Goal: Information Seeking & Learning: Learn about a topic

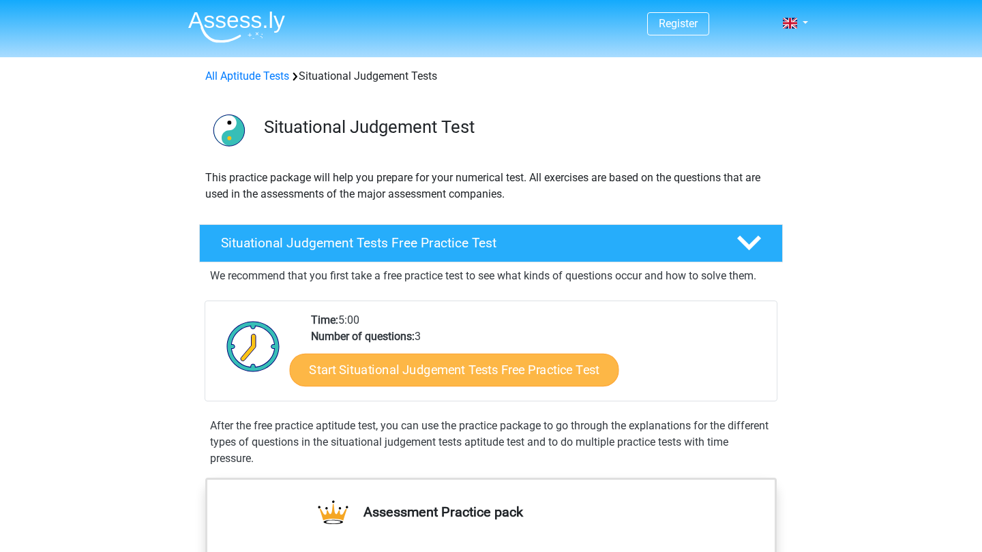
scroll to position [43, 0]
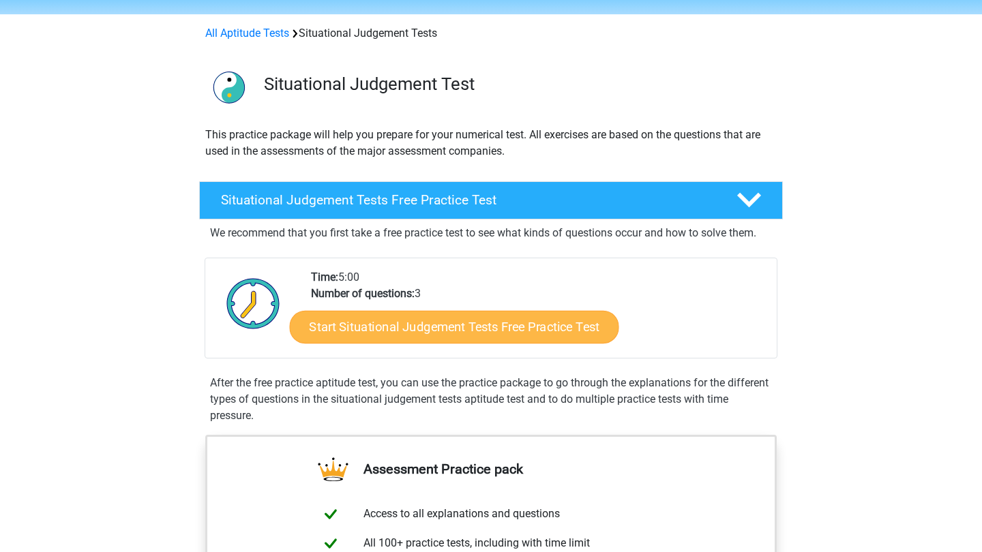
click at [411, 334] on link "Start Situational Judgement Tests Free Practice Test" at bounding box center [454, 327] width 329 height 33
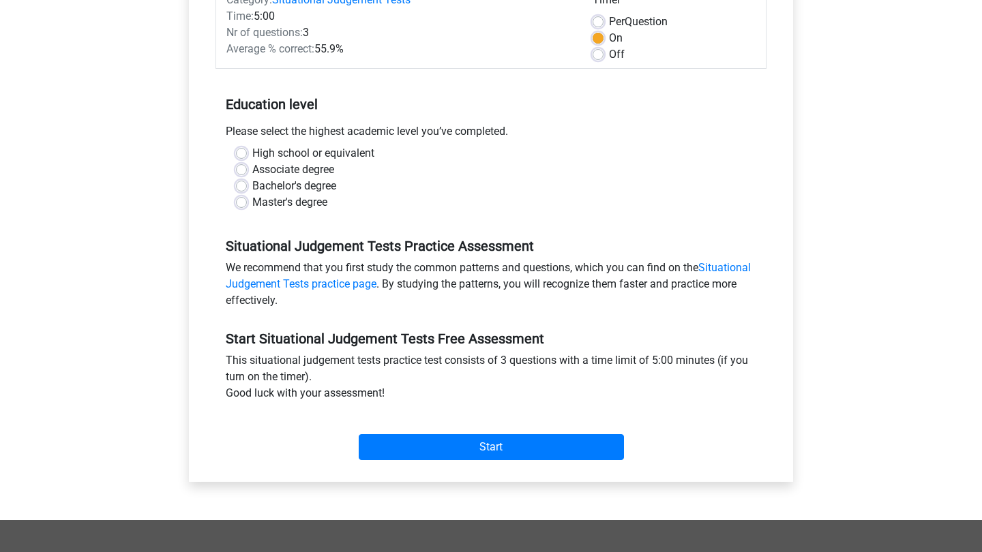
scroll to position [198, 0]
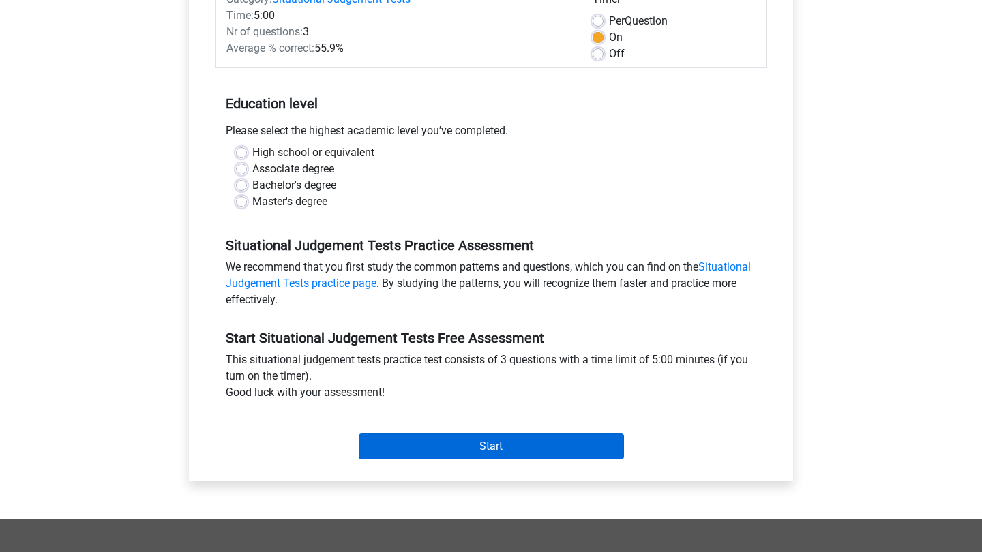
click at [456, 446] on input "Start" at bounding box center [491, 447] width 265 height 26
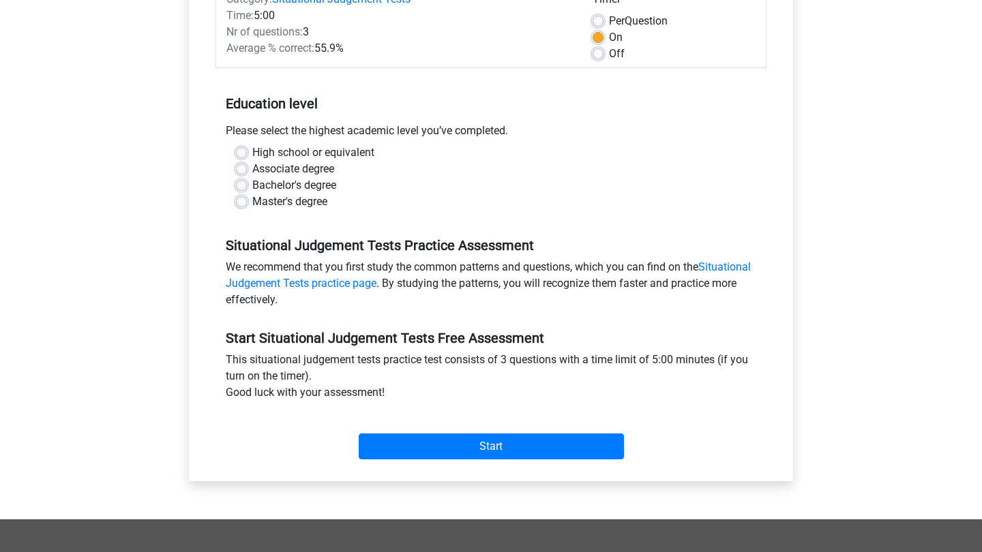
click at [252, 188] on label "Bachelor's degree" at bounding box center [294, 185] width 84 height 16
click at [242, 188] on input "Bachelor's degree" at bounding box center [241, 184] width 11 height 14
radio input "true"
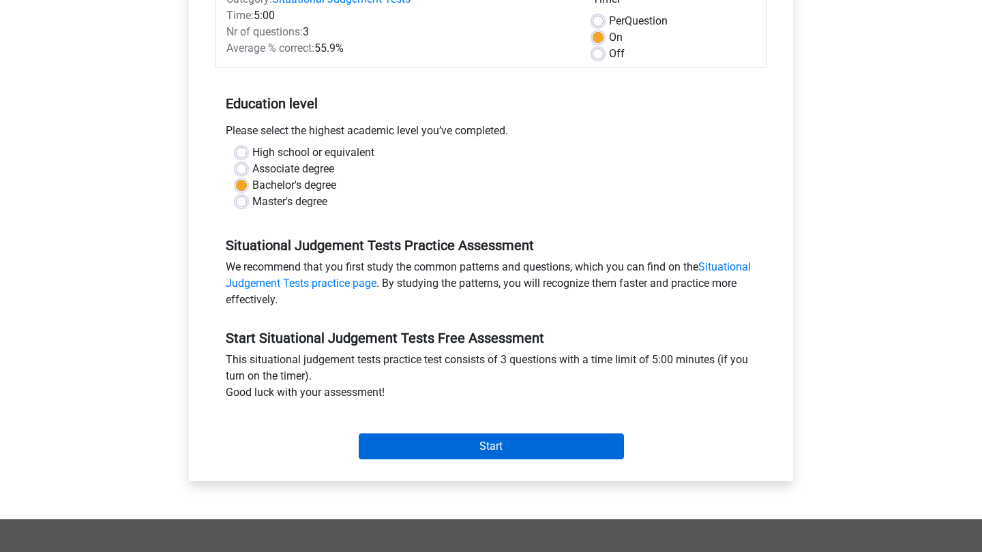
click at [441, 439] on input "Start" at bounding box center [491, 447] width 265 height 26
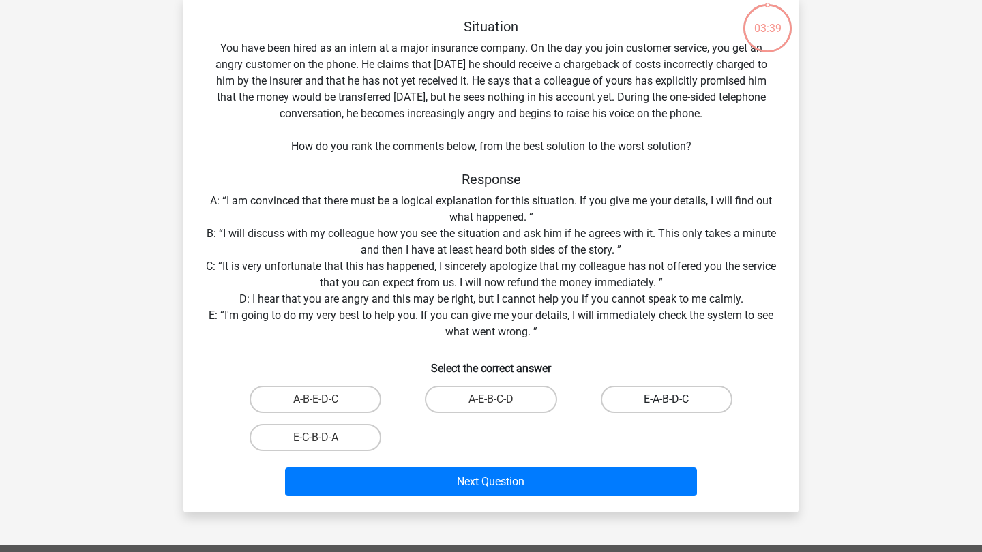
scroll to position [100, 0]
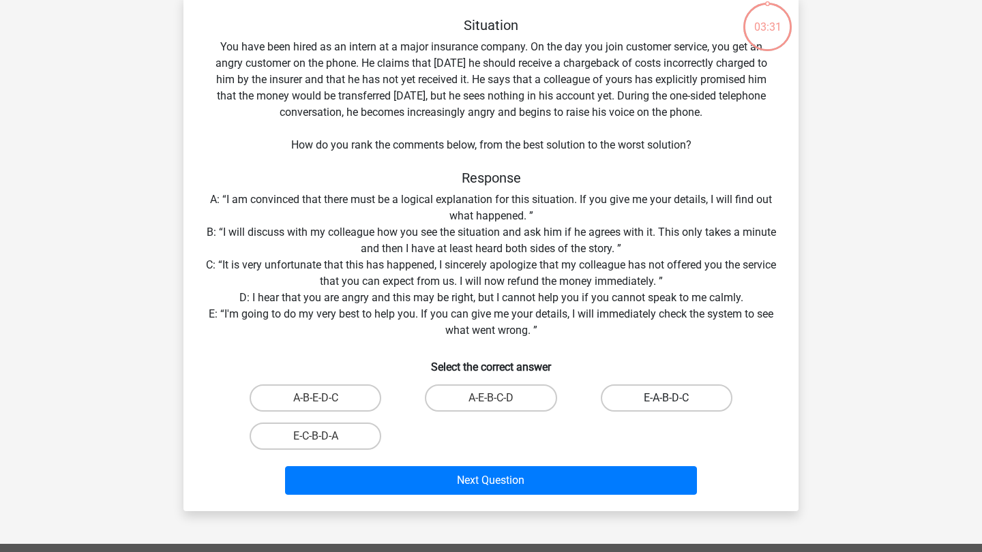
click at [653, 399] on label "E-A-B-D-C" at bounding box center [667, 398] width 132 height 27
click at [666, 399] on input "E-A-B-D-C" at bounding box center [670, 402] width 9 height 9
radio input "true"
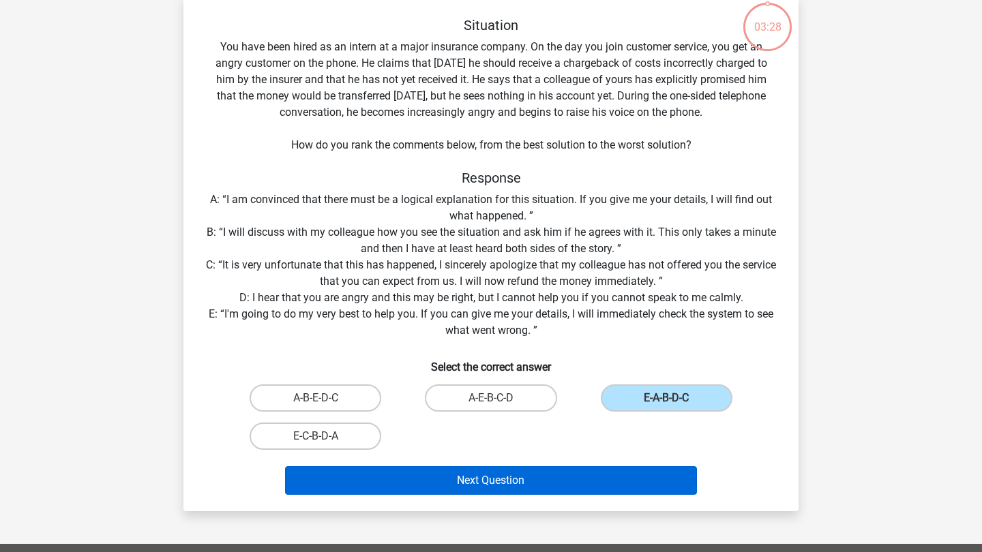
click at [585, 478] on button "Next Question" at bounding box center [491, 480] width 413 height 29
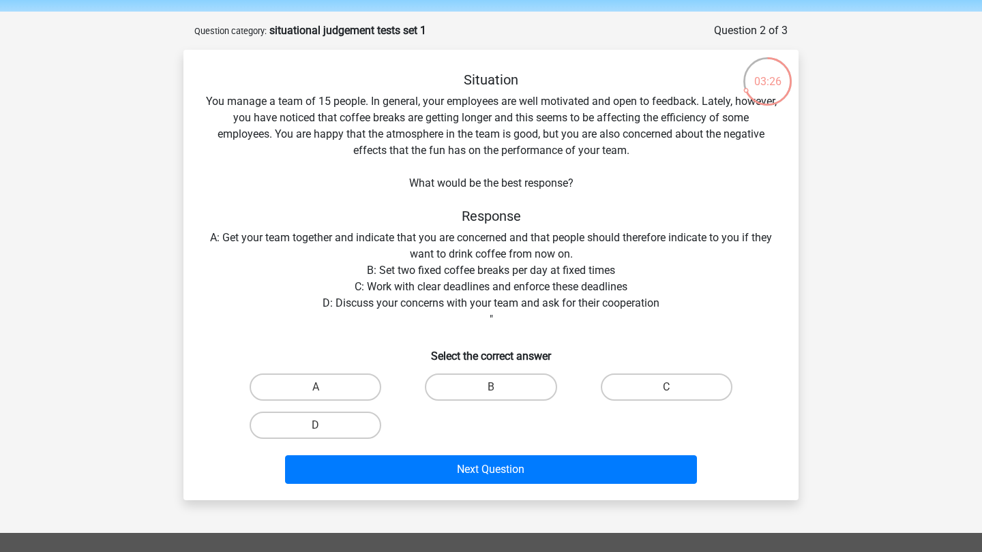
scroll to position [18, 0]
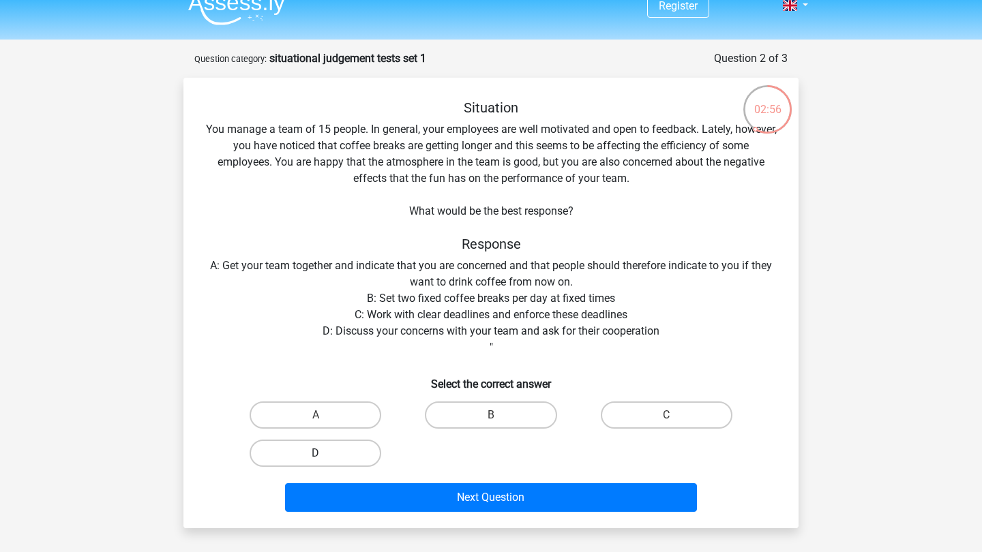
click at [318, 449] on label "D" at bounding box center [316, 453] width 132 height 27
click at [318, 454] on input "D" at bounding box center [320, 458] width 9 height 9
radio input "true"
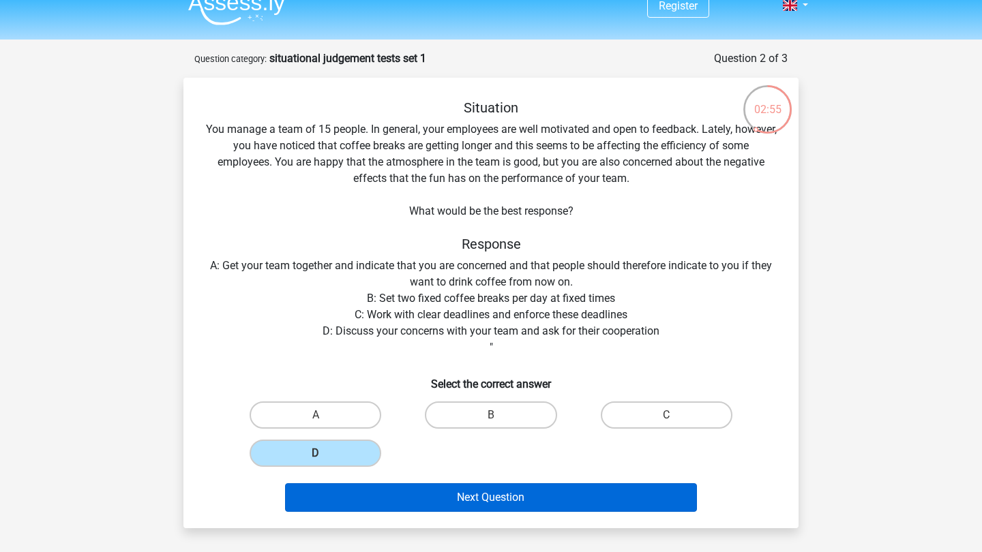
click at [443, 501] on button "Next Question" at bounding box center [491, 498] width 413 height 29
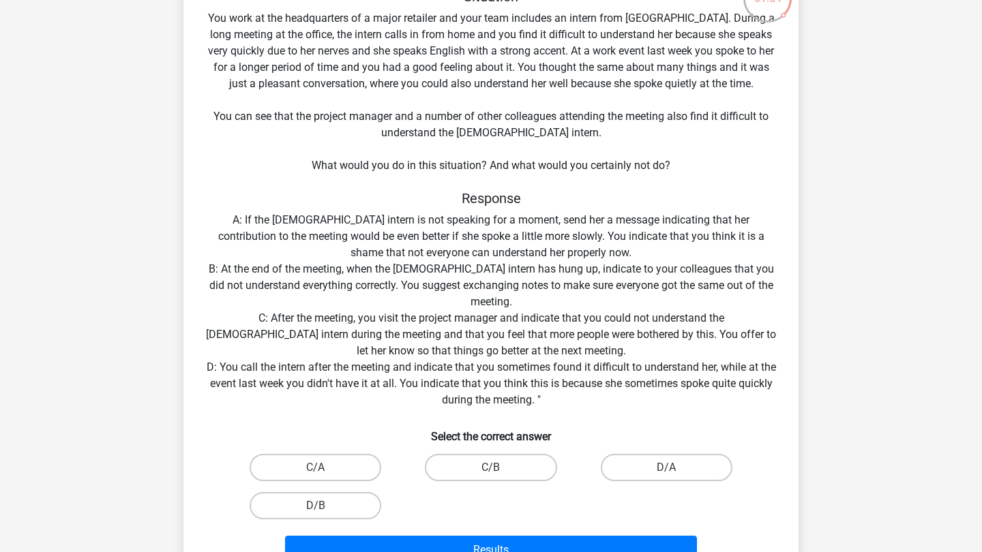
scroll to position [132, 0]
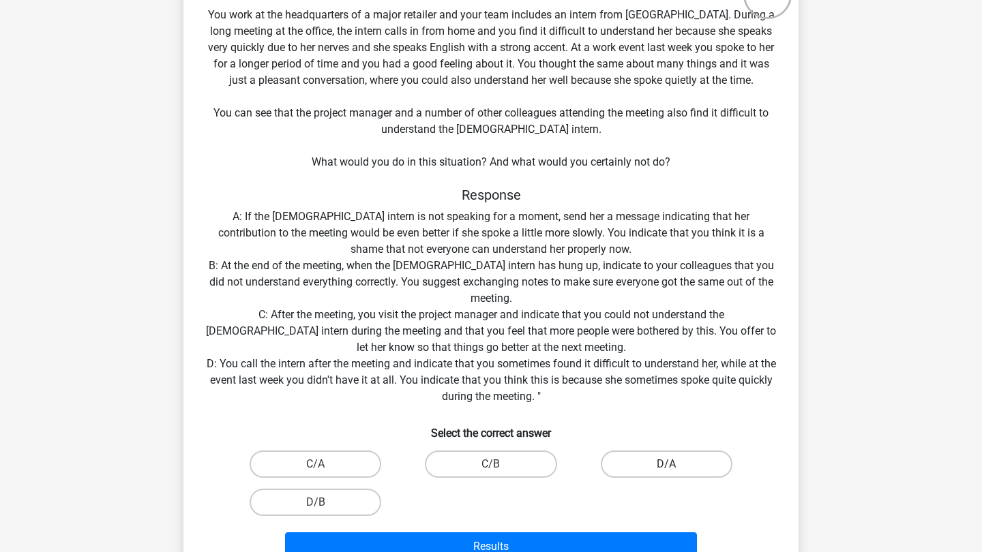
click at [646, 466] on label "D/A" at bounding box center [667, 464] width 132 height 27
click at [666, 466] on input "D/A" at bounding box center [670, 468] width 9 height 9
radio input "true"
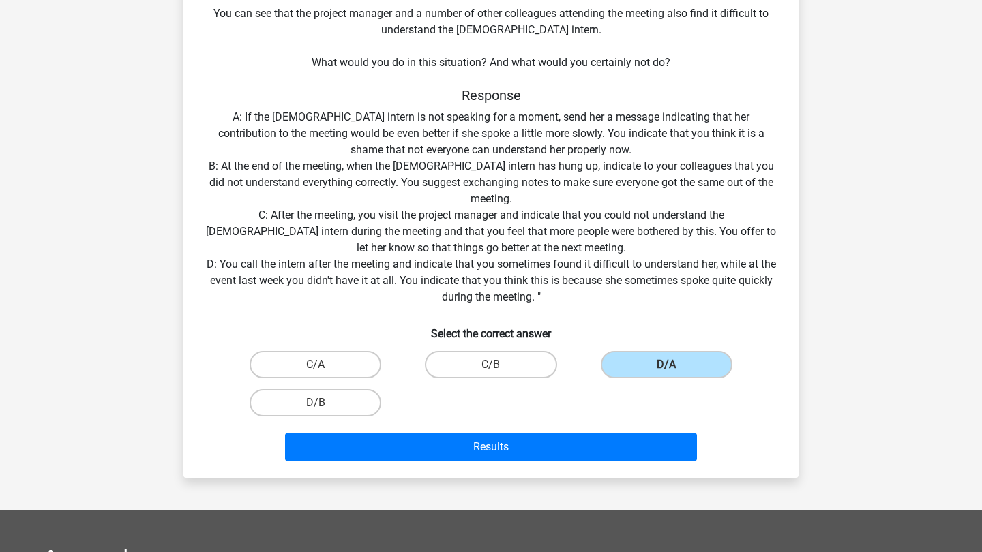
scroll to position [239, 0]
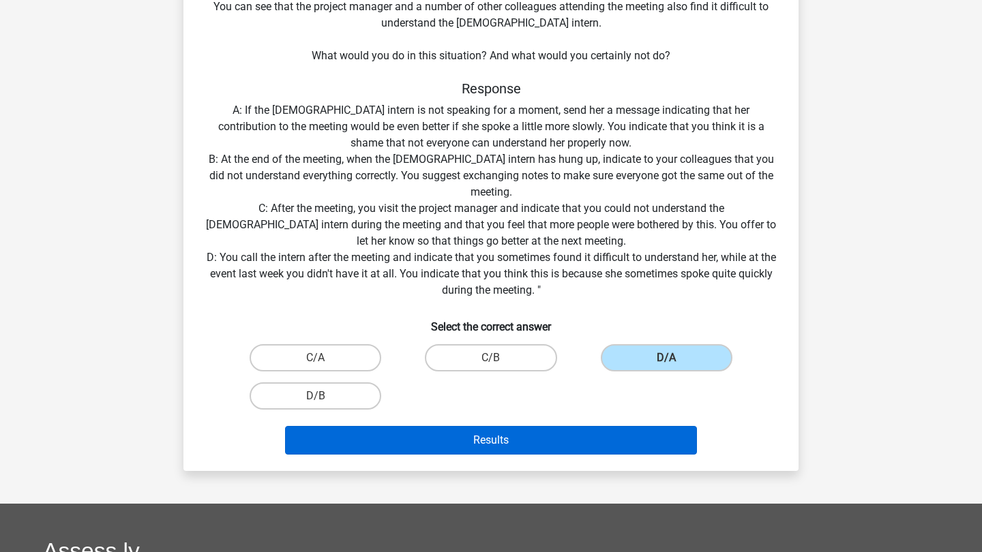
click at [563, 443] on button "Results" at bounding box center [491, 440] width 413 height 29
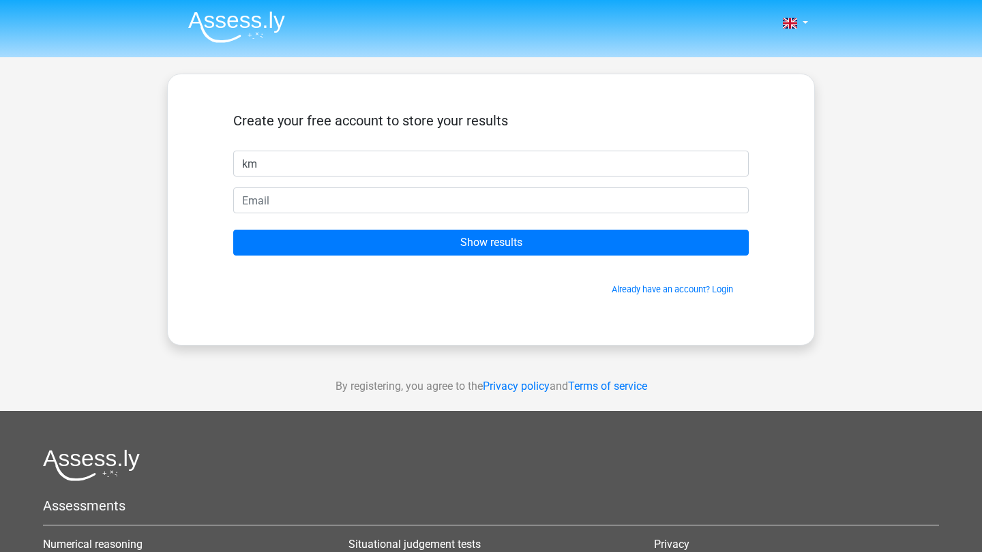
type input "k"
type input "Krys"
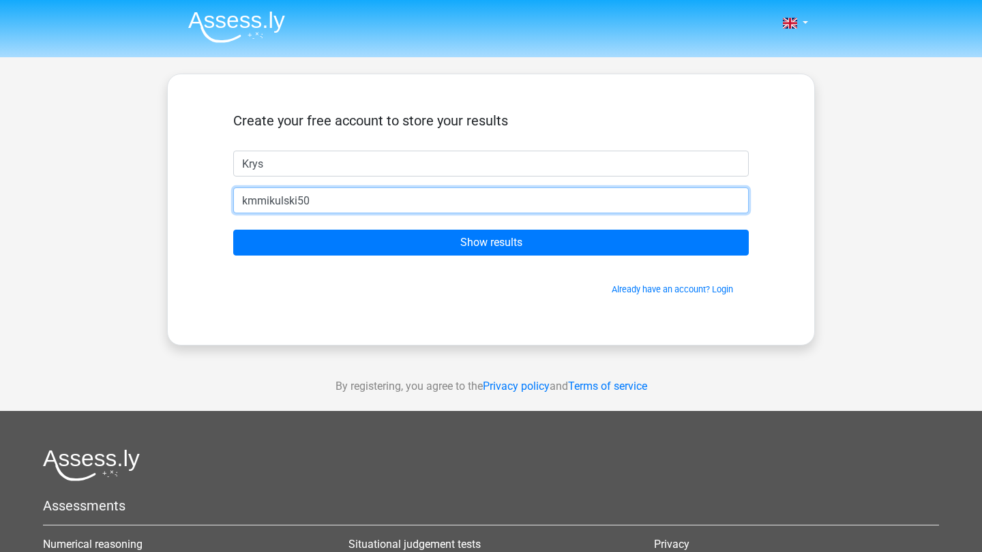
type input "kmmikulski505"
click at [332, 206] on input "kmmikulski505" at bounding box center [491, 201] width 516 height 26
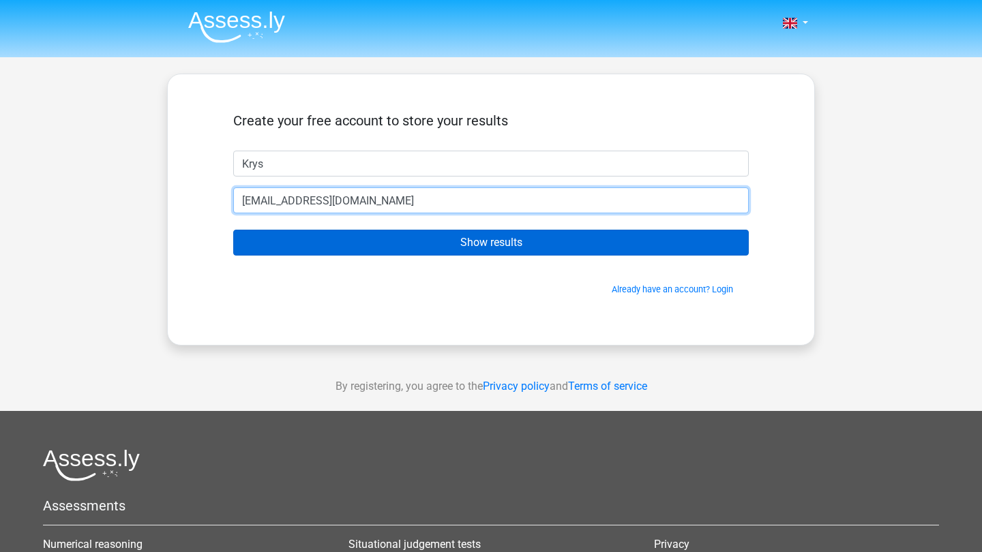
type input "km10g23@soton.ac.uk"
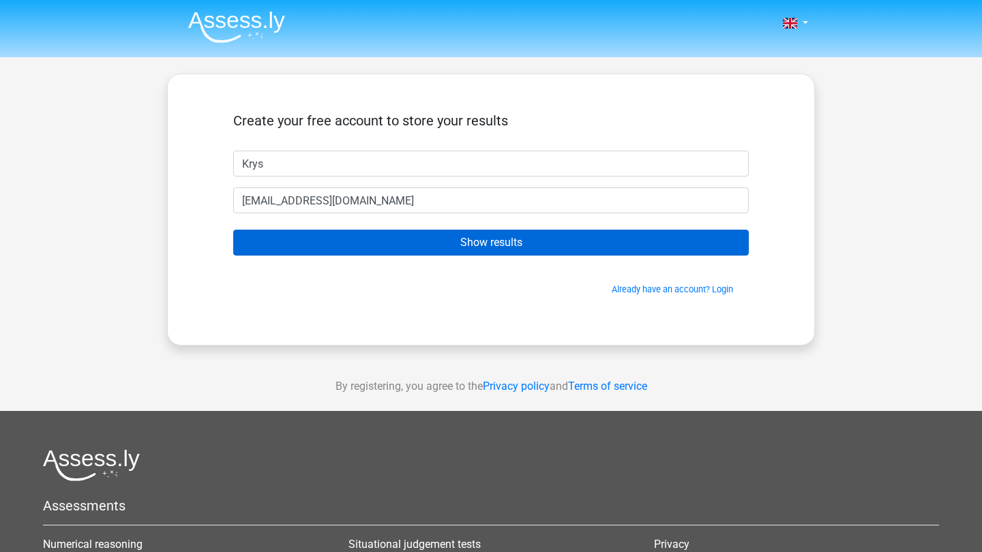
click at [370, 250] on input "Show results" at bounding box center [491, 243] width 516 height 26
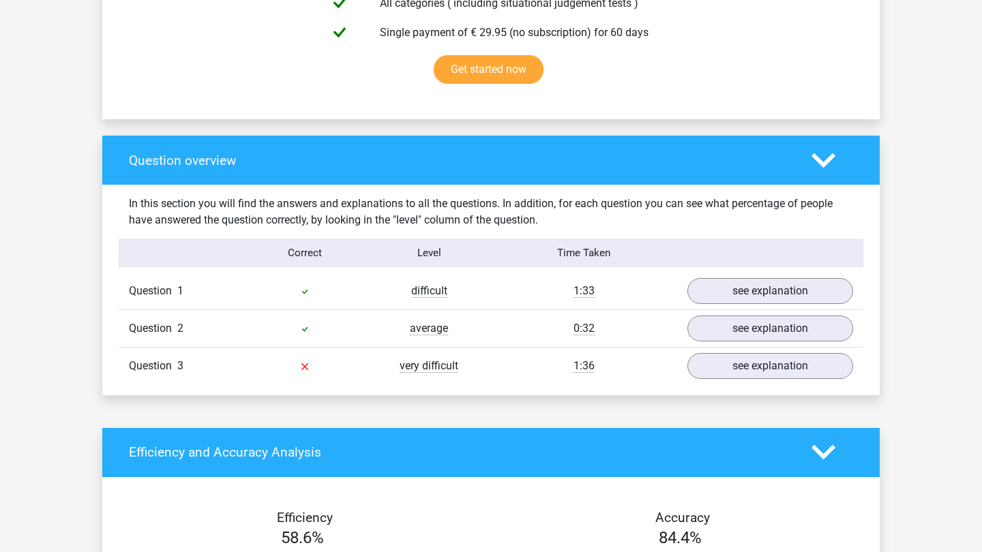
scroll to position [938, 0]
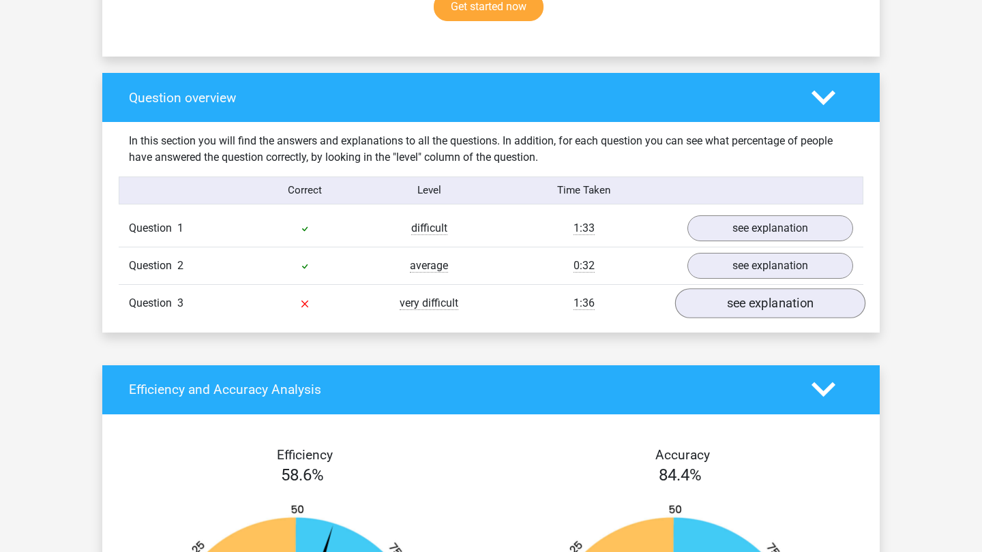
click at [790, 314] on link "see explanation" at bounding box center [770, 303] width 190 height 30
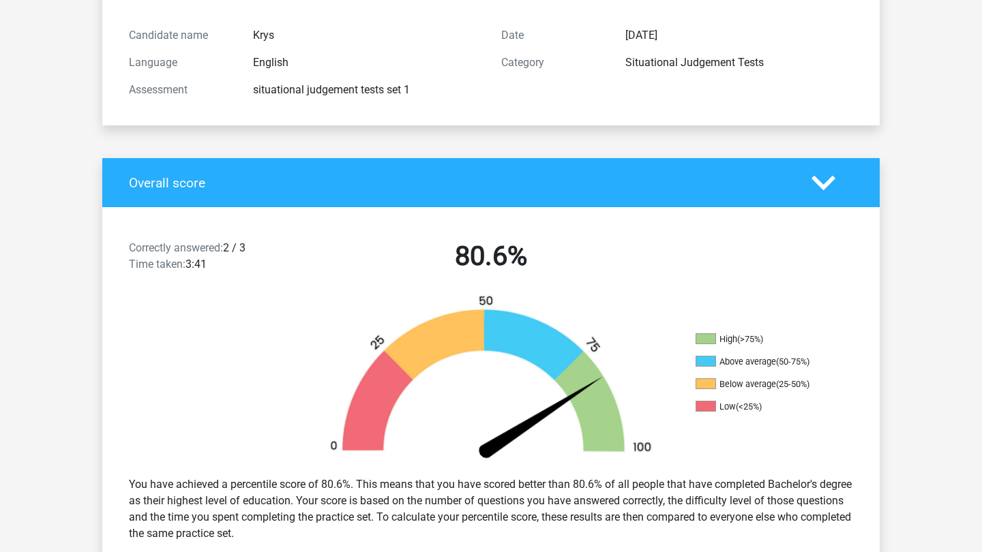
scroll to position [84, 0]
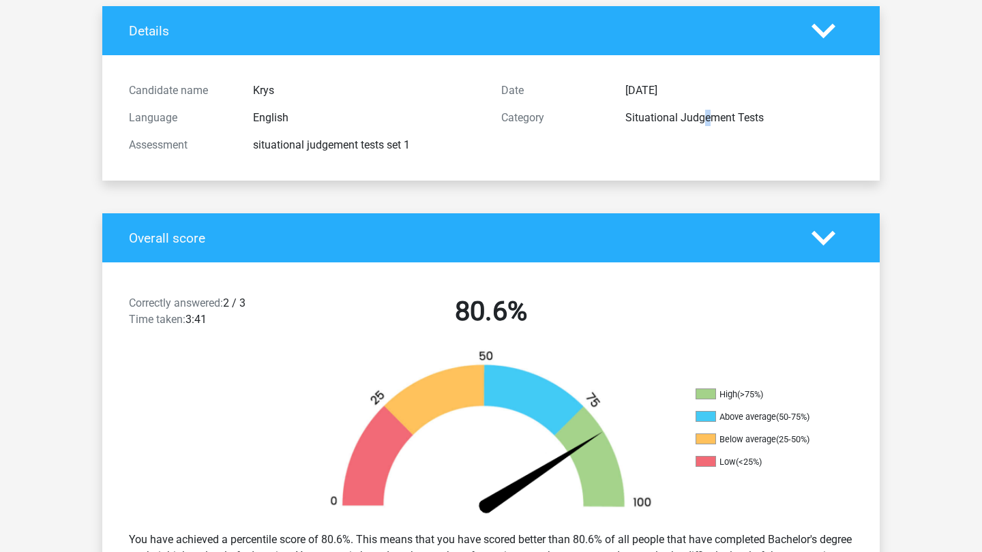
drag, startPoint x: 784, startPoint y: 7, endPoint x: 642, endPoint y: 118, distance: 180.8
click at [642, 118] on div "Situational Judgement Tests" at bounding box center [739, 118] width 248 height 16
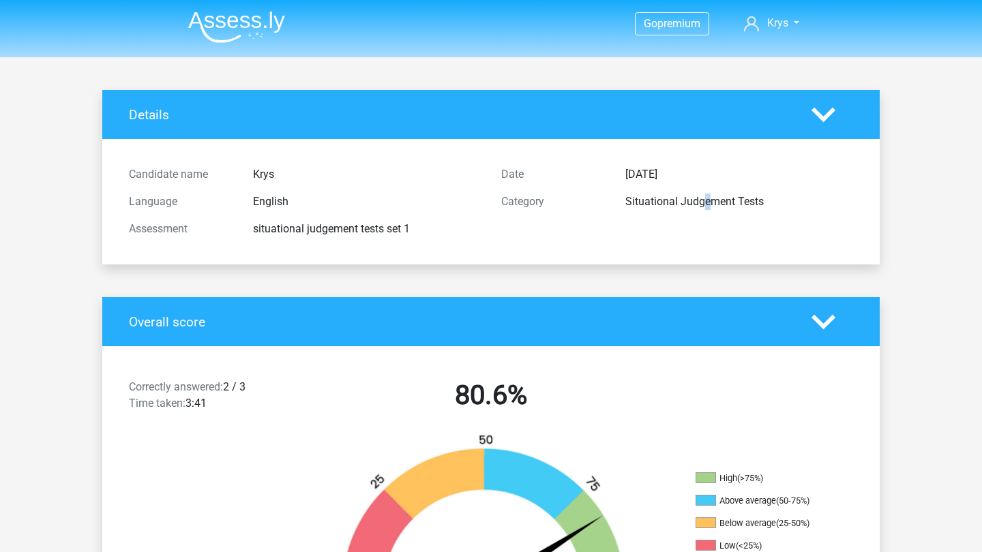
scroll to position [0, 0]
